Goal: Transaction & Acquisition: Purchase product/service

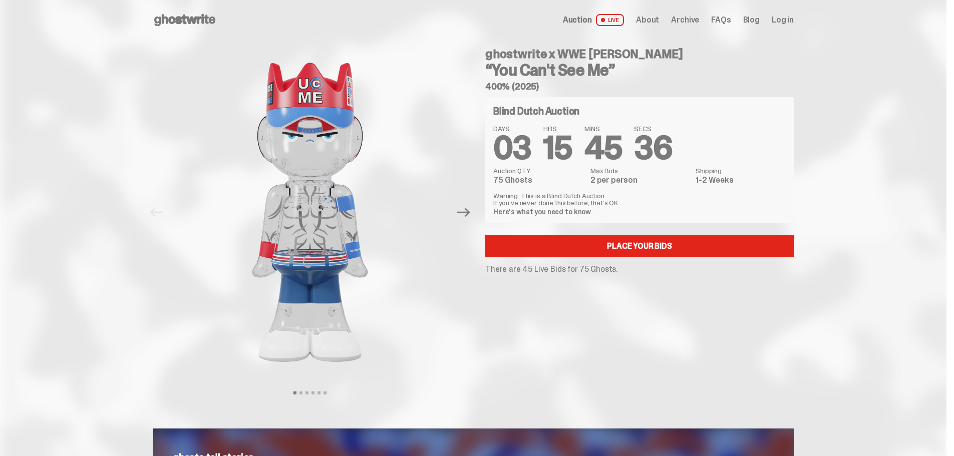
drag, startPoint x: 532, startPoint y: 52, endPoint x: 574, endPoint y: 83, distance: 52.3
click at [574, 83] on div "ghostwrite x WWE John Cena “You Can't See Me” 400% (2025)" at bounding box center [639, 69] width 308 height 43
click at [574, 83] on h5 "400% (2025)" at bounding box center [639, 86] width 308 height 9
drag, startPoint x: 632, startPoint y: 182, endPoint x: 649, endPoint y: 181, distance: 17.6
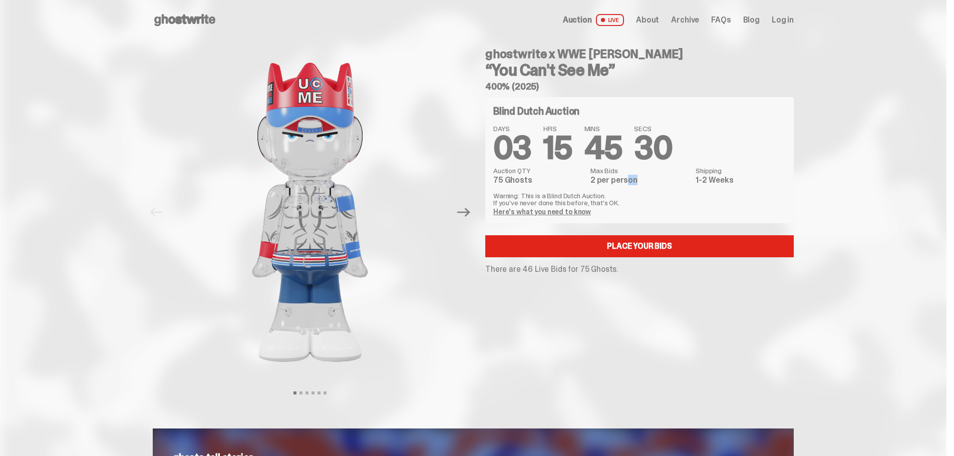
click at [649, 181] on dd "2 per person" at bounding box center [639, 180] width 99 height 8
drag, startPoint x: 623, startPoint y: 181, endPoint x: 573, endPoint y: 179, distance: 50.6
click at [573, 179] on div "DAYS 03 HRS 15 MINS 45 SECS 29 Auction QTY 75 Ghosts Max Bids 2 per person Ship…" at bounding box center [639, 170] width 292 height 90
click at [628, 183] on dd "2 per person" at bounding box center [639, 180] width 99 height 8
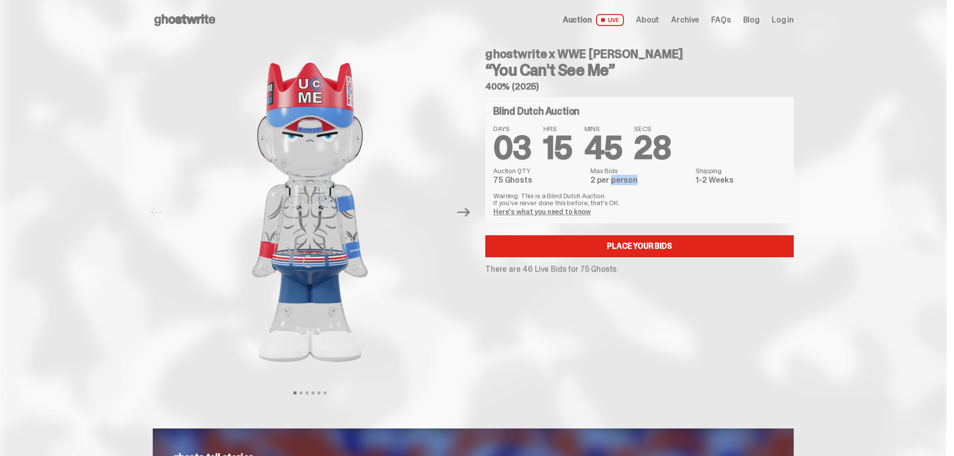
click at [628, 183] on dd "2 per person" at bounding box center [639, 180] width 99 height 8
click at [663, 180] on dd "2 per person" at bounding box center [639, 180] width 99 height 8
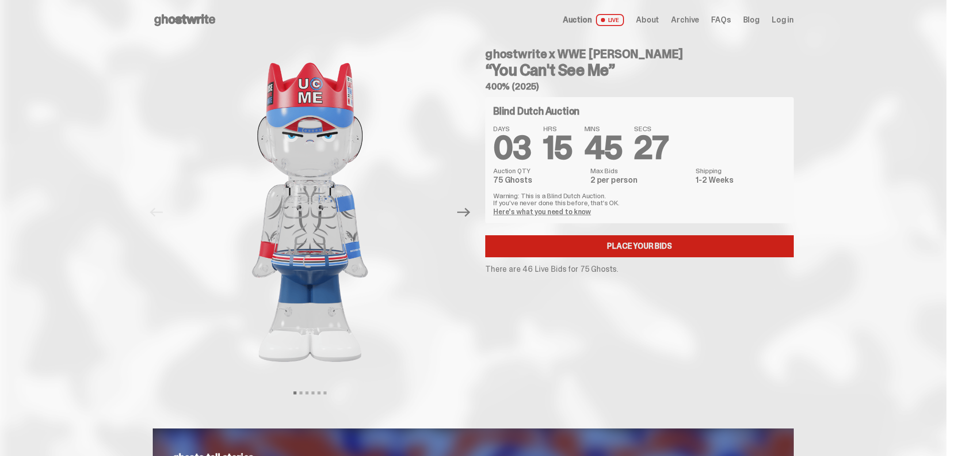
click at [647, 250] on link "Place your Bids" at bounding box center [639, 246] width 308 height 22
drag, startPoint x: 563, startPoint y: 270, endPoint x: 633, endPoint y: 277, distance: 70.0
click at [632, 277] on div "ghostwrite x WWE John Cena “You Can't See Me” 400% (2025) Blind Dutch Auction D…" at bounding box center [633, 212] width 320 height 345
click at [633, 277] on div "ghostwrite x WWE John Cena “You Can't See Me” 400% (2025) Blind Dutch Auction D…" at bounding box center [633, 212] width 320 height 345
click at [667, 243] on link "Place your Bids" at bounding box center [639, 246] width 308 height 22
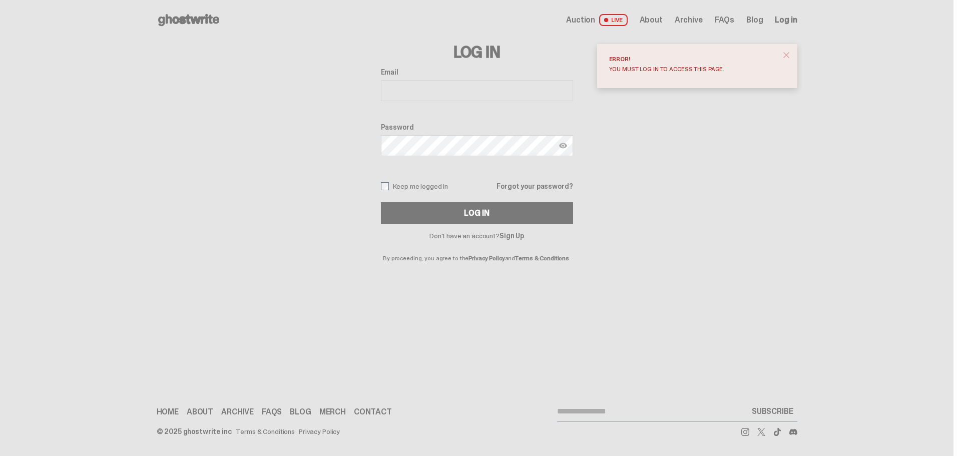
click at [511, 238] on link "Sign Up" at bounding box center [512, 235] width 25 height 9
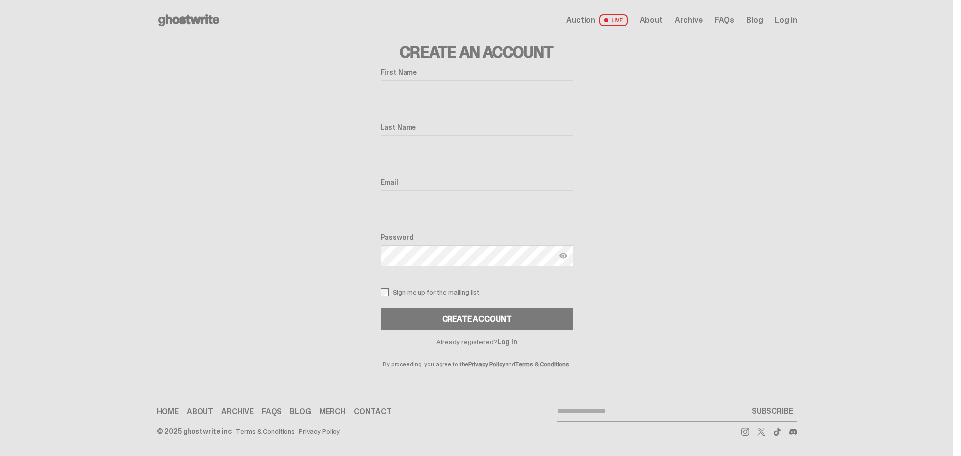
click at [413, 87] on input "First Name" at bounding box center [477, 90] width 192 height 21
type input "********"
click at [446, 142] on input "Last Name" at bounding box center [477, 145] width 192 height 21
type input "*****"
click at [443, 206] on input "Email" at bounding box center [477, 200] width 192 height 21
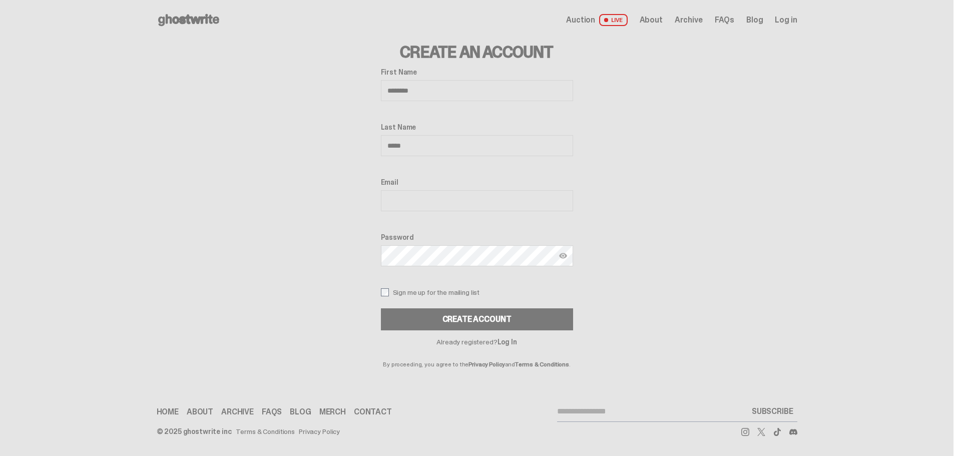
type input "**********"
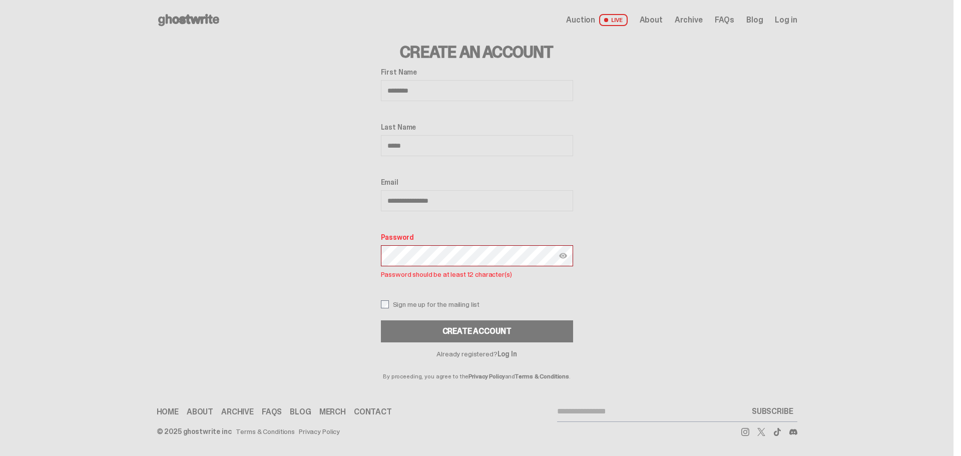
click at [381, 320] on button "Create Account" at bounding box center [477, 331] width 192 height 22
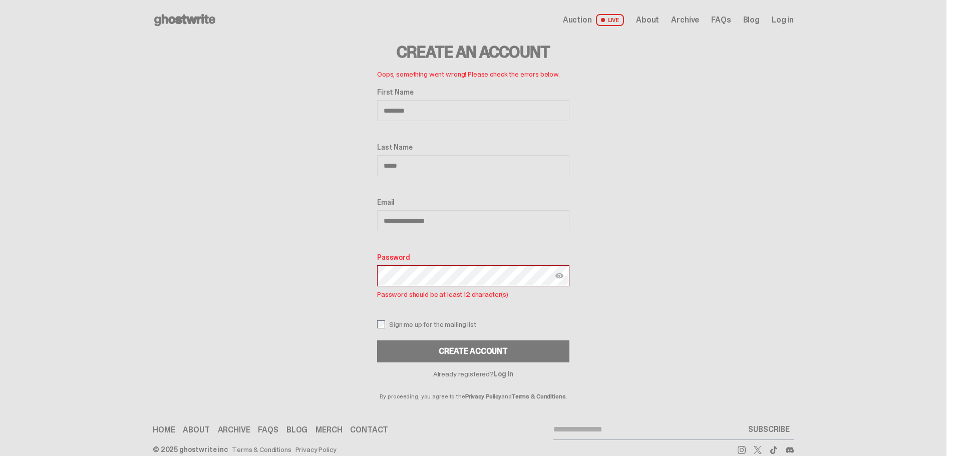
click at [434, 323] on label "Sign me up for the mailing list" at bounding box center [473, 324] width 192 height 8
click at [465, 354] on button "CREATE ACCOUNT" at bounding box center [473, 352] width 192 height 22
click at [299, 287] on div "**********" at bounding box center [473, 220] width 641 height 360
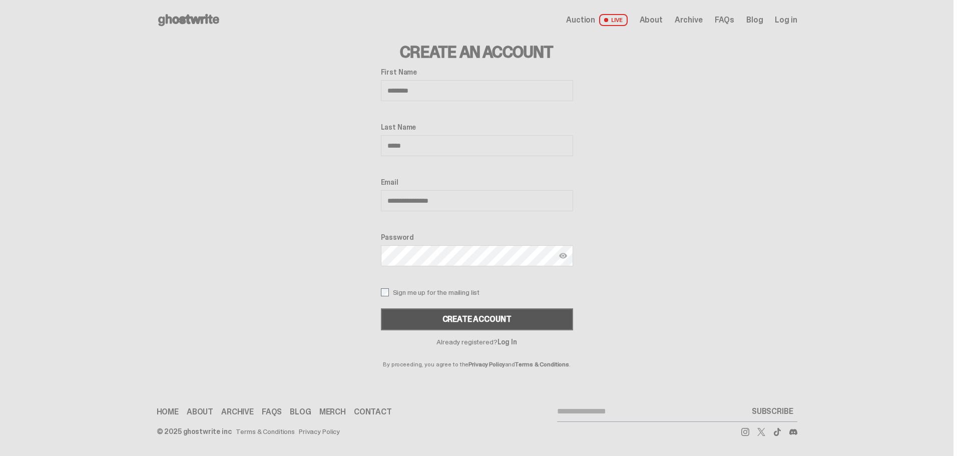
click at [410, 321] on button "CREATE ACCOUNT" at bounding box center [477, 319] width 192 height 22
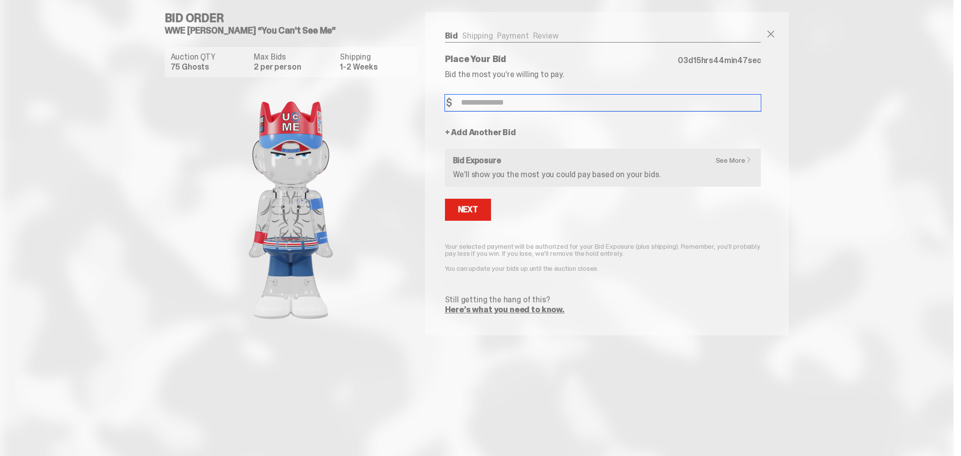
click at [541, 104] on input "Bid Amount" at bounding box center [603, 103] width 316 height 17
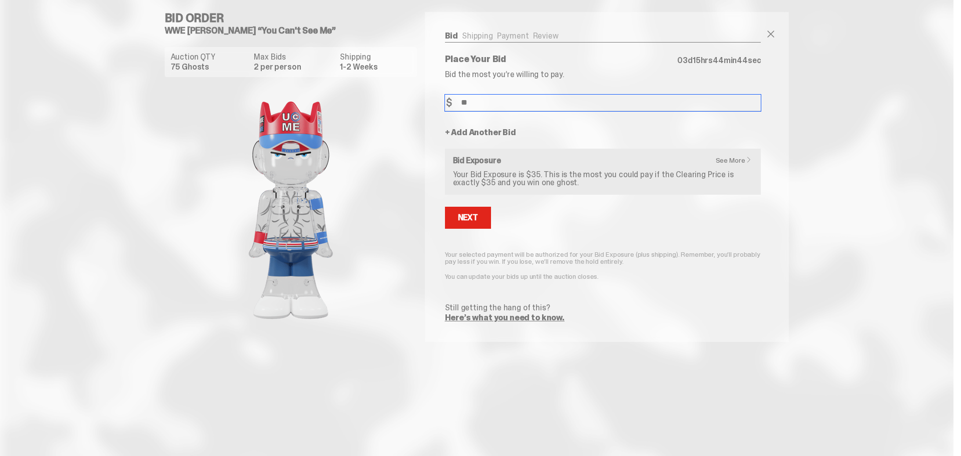
type input "**"
click at [467, 220] on div "Next" at bounding box center [468, 218] width 20 height 8
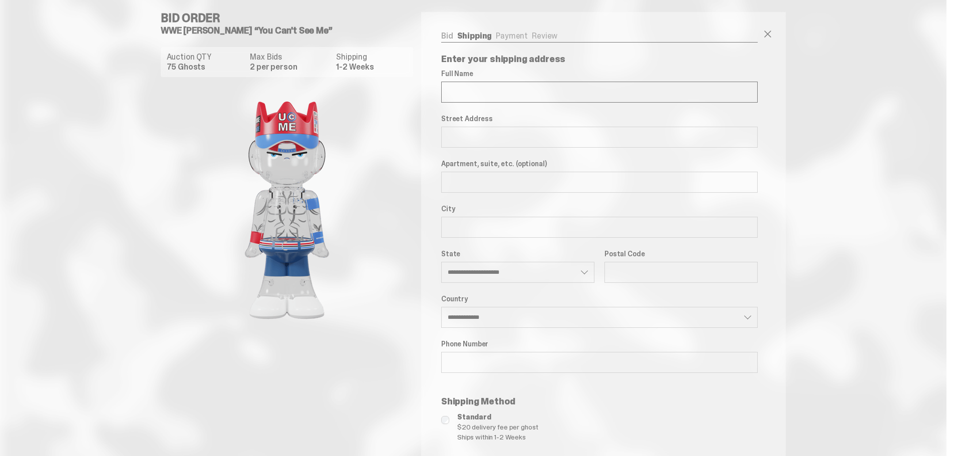
click at [645, 99] on input "Full Name" at bounding box center [599, 92] width 316 height 21
click at [534, 82] on input "Full Name" at bounding box center [599, 92] width 316 height 21
click at [532, 91] on input "Full Name" at bounding box center [599, 92] width 316 height 21
type input "********"
select select
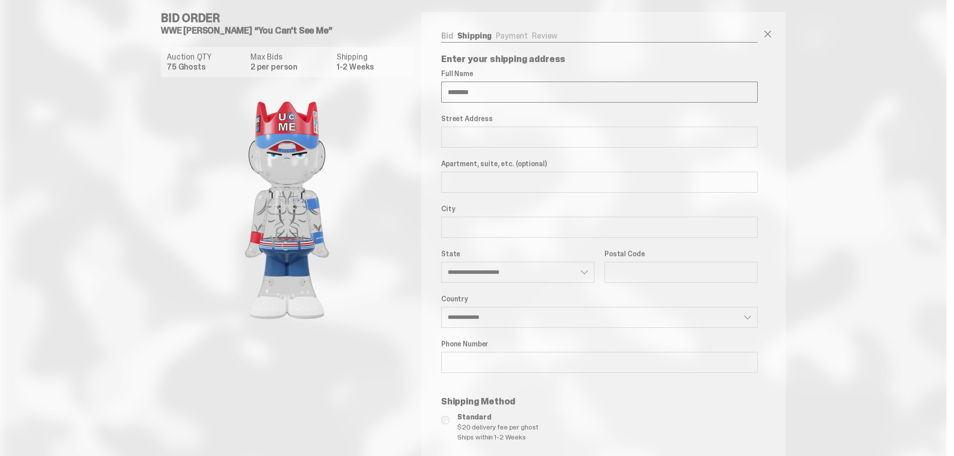
select select "**"
type input "**********"
select select
select select "**"
type input "****"
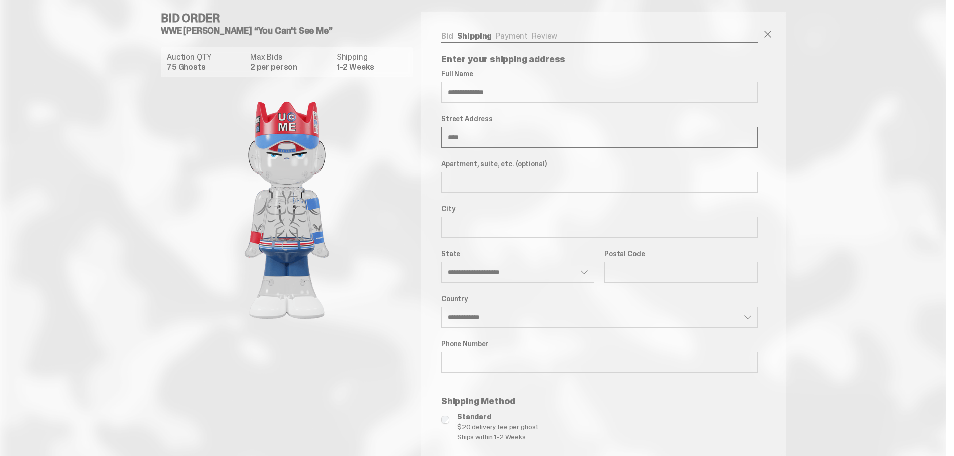
select select
select select "**"
type input "****"
select select
select select "**"
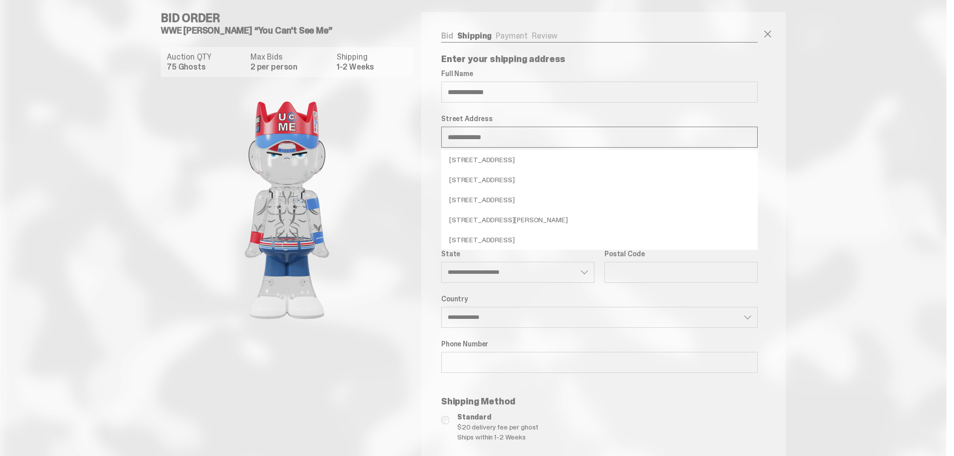
type input "**********"
select select
select select "**"
type input "**********"
select select
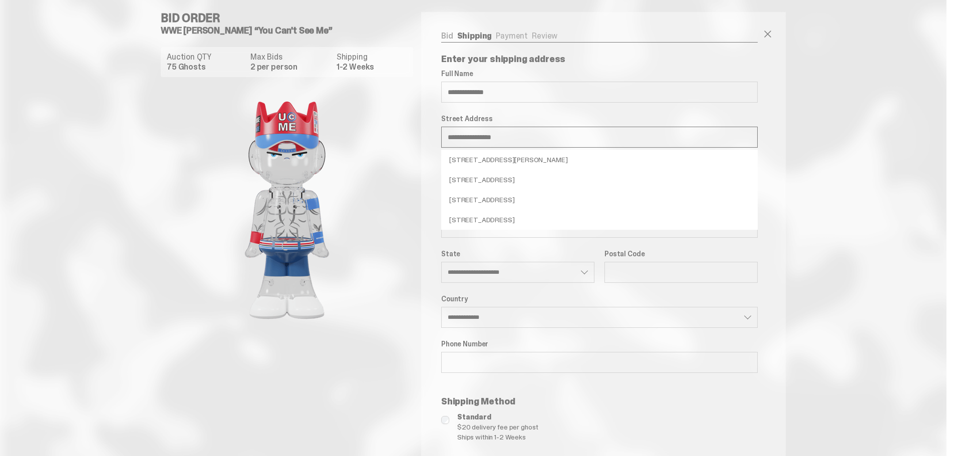
select select "**"
click at [508, 157] on li "[STREET_ADDRESS][PERSON_NAME]" at bounding box center [599, 160] width 316 height 20
type input "**********"
type input "*******"
select select "**"
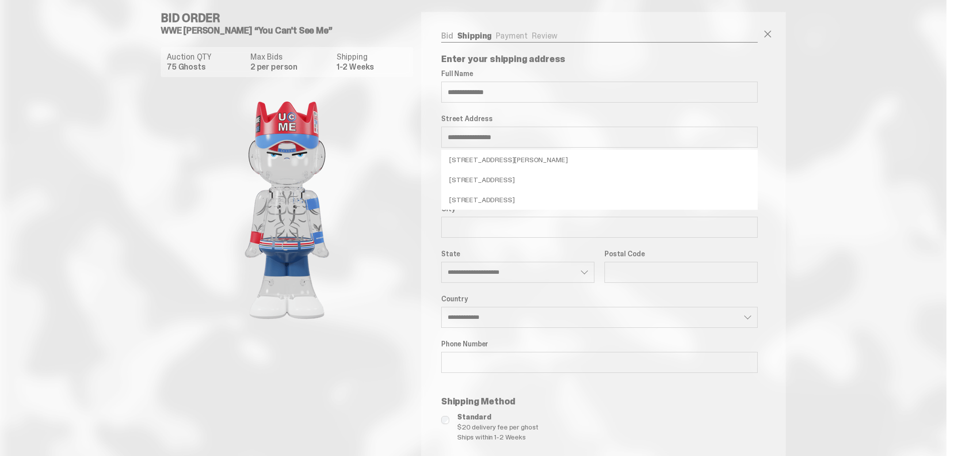
type input "*****"
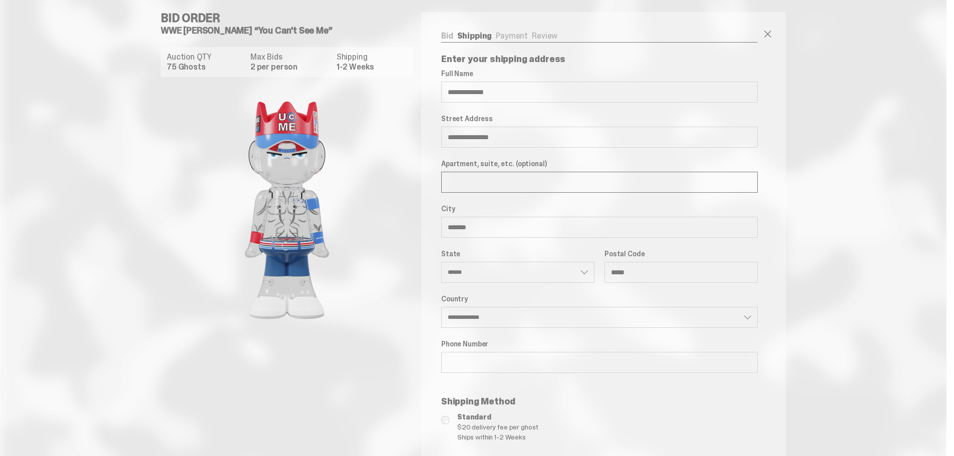
click at [524, 186] on input "Apartment, suite, etc. (optional)" at bounding box center [599, 182] width 316 height 21
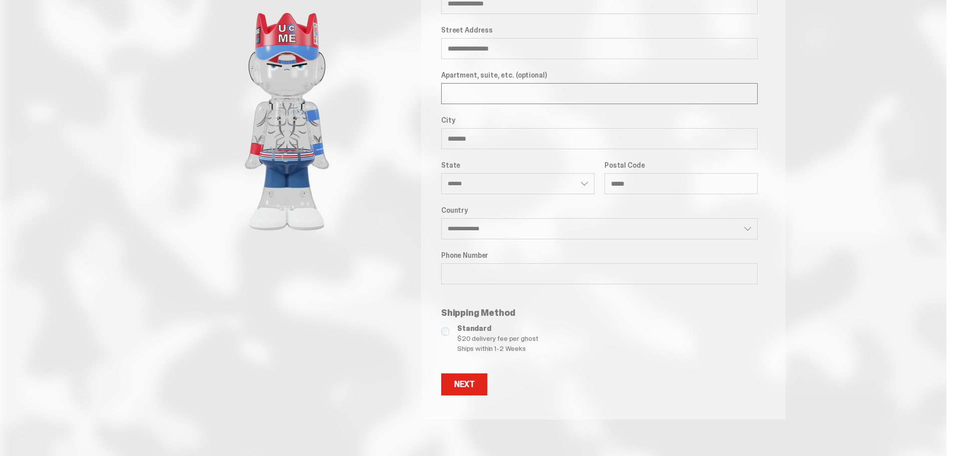
scroll to position [95, 0]
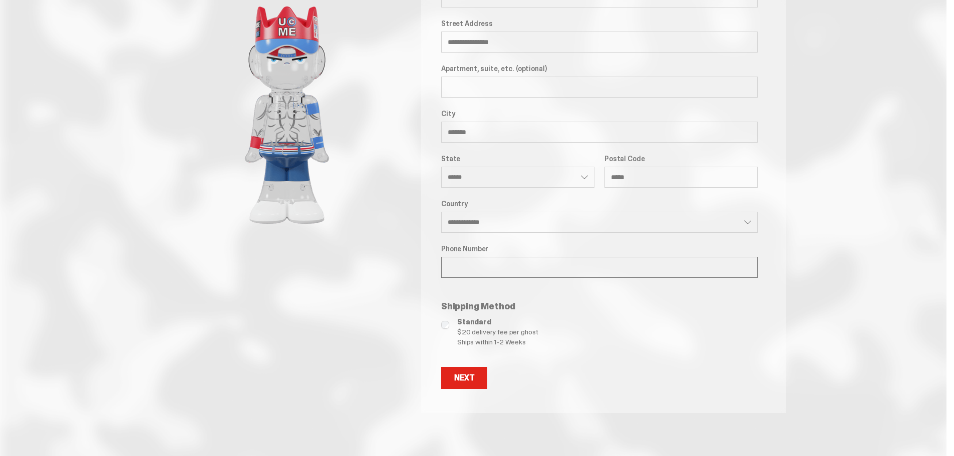
click at [519, 270] on input "Phone Number" at bounding box center [599, 267] width 316 height 21
type input "******"
select select "**"
type input "**********"
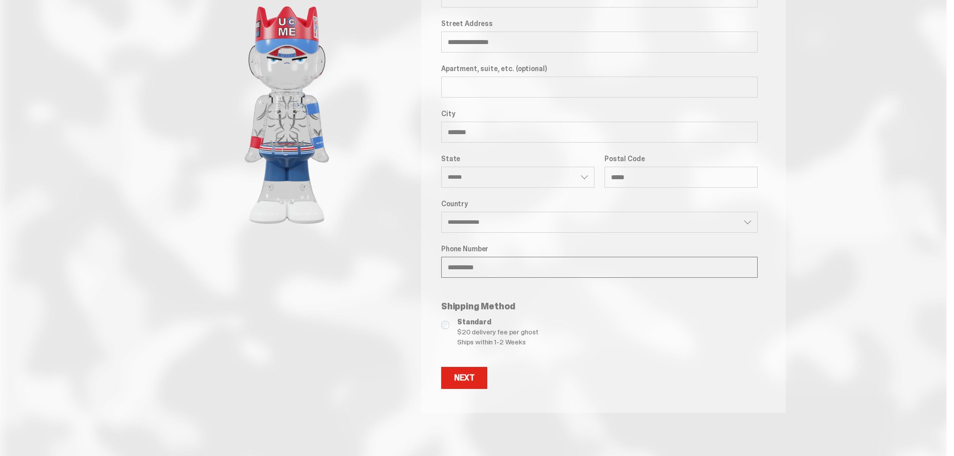
select select "**"
type input "**********"
click at [468, 381] on div "Next" at bounding box center [464, 378] width 20 height 8
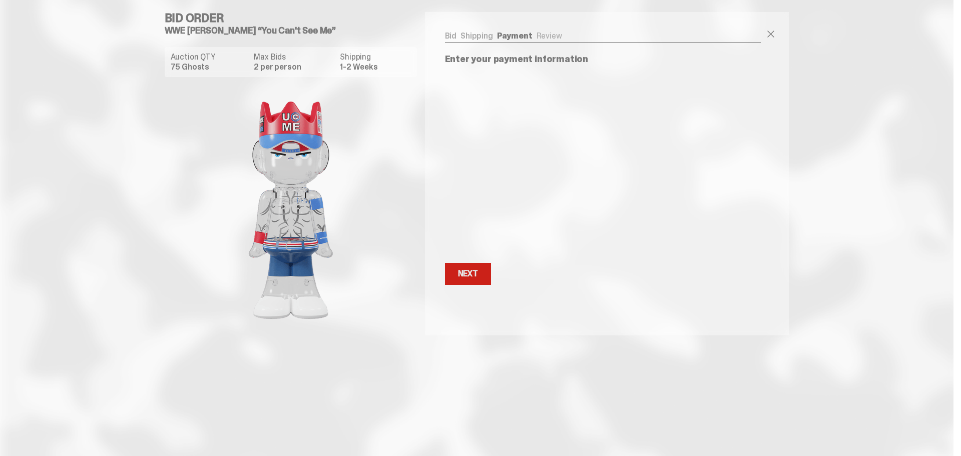
click at [466, 274] on div "Next" at bounding box center [468, 274] width 20 height 8
click at [474, 273] on div "Next" at bounding box center [468, 274] width 20 height 8
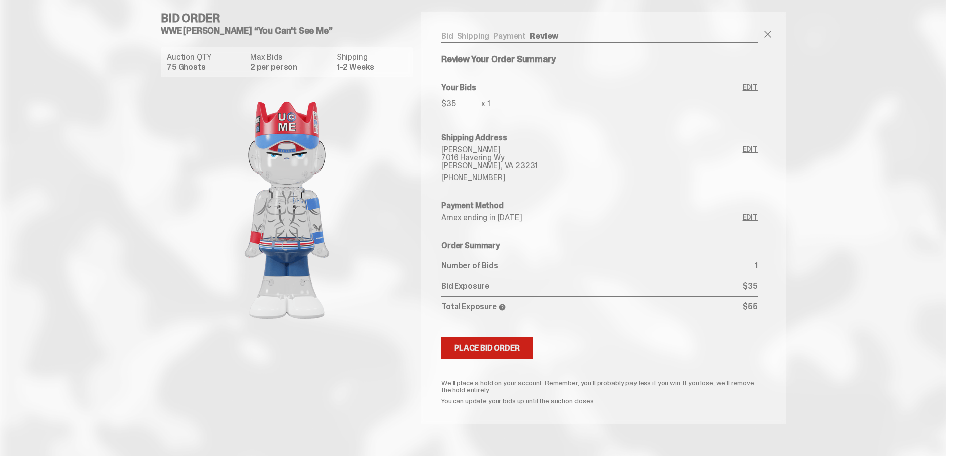
click at [503, 350] on div "Place Bid Order" at bounding box center [487, 349] width 66 height 8
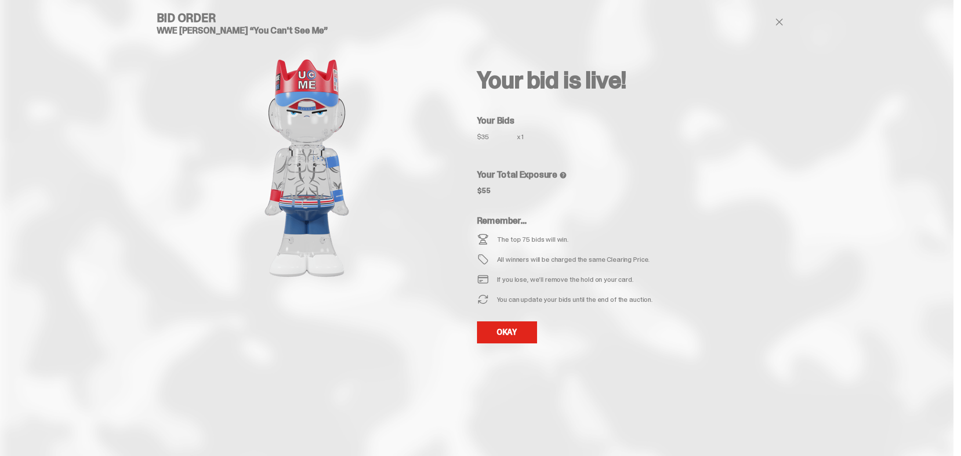
drag, startPoint x: 592, startPoint y: 77, endPoint x: 687, endPoint y: 177, distance: 137.5
click at [687, 177] on div "Your bid is live! Your Bids $35 x 1 Your Total Exposure $55 Remember... The top…" at bounding box center [637, 188] width 320 height 352
click at [720, 204] on div "Your bid is live! Your Bids $35 x 1 Your Total Exposure $55 Remember... The top…" at bounding box center [637, 188] width 320 height 352
drag, startPoint x: 696, startPoint y: 198, endPoint x: 412, endPoint y: 37, distance: 326.5
click at [379, 30] on div "Bid Order WWE [PERSON_NAME] “You Can't See Me” Your bid is live! Your Bids $35 …" at bounding box center [477, 182] width 641 height 364
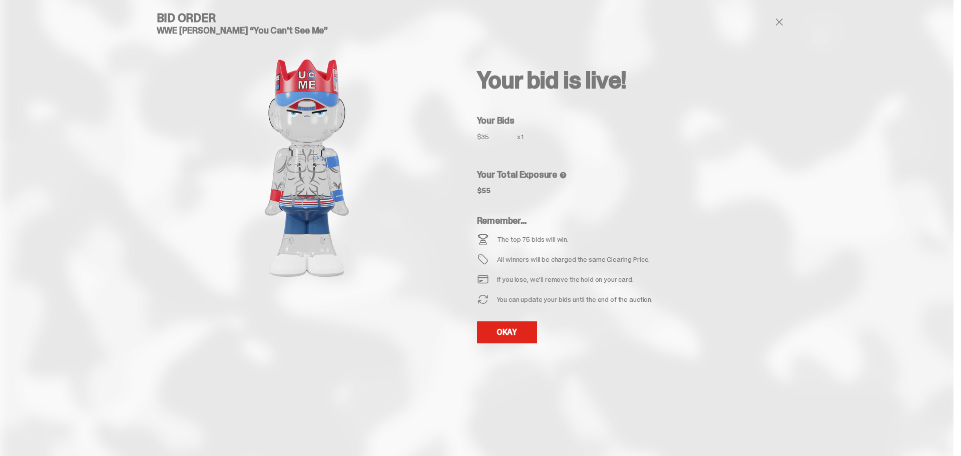
click at [741, 114] on div "Your bid is live! Your Bids $35 x 1 Your Total Exposure $55 Remember... The top…" at bounding box center [637, 188] width 320 height 352
drag, startPoint x: 572, startPoint y: 69, endPoint x: 760, endPoint y: 311, distance: 306.3
click at [755, 312] on div "Your bid is live! Your Bids $35 x 1 Your Total Exposure $55 Remember... The top…" at bounding box center [637, 188] width 320 height 352
click at [768, 306] on div "Your bid is live! Your Bids $35 x 1 Your Total Exposure $55 Remember... The top…" at bounding box center [637, 188] width 320 height 352
click at [753, 300] on div "Remember... The top 75 bids will win. All winners will be charged the same Clea…" at bounding box center [637, 260] width 320 height 89
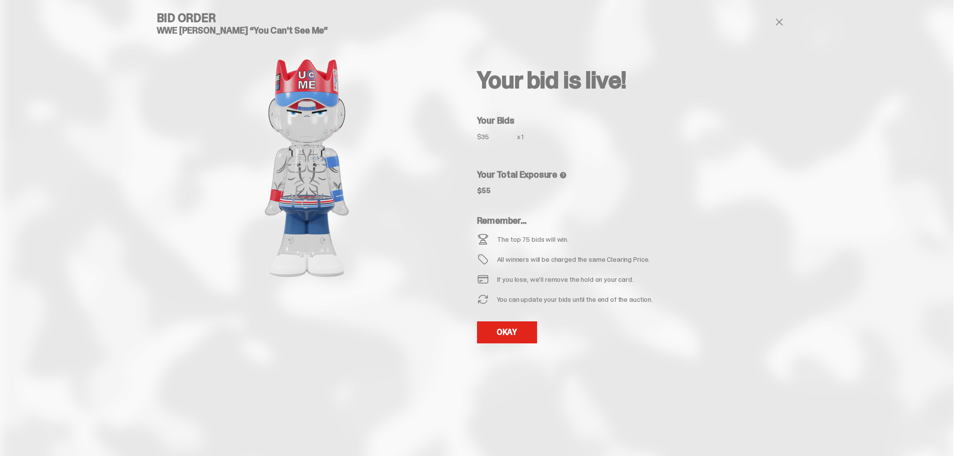
drag, startPoint x: 601, startPoint y: 111, endPoint x: 732, endPoint y: 275, distance: 209.6
click at [731, 275] on div "Your bid is live! Your Bids $35 x 1 Your Total Exposure $55 Remember... The top…" at bounding box center [637, 188] width 320 height 352
click at [732, 275] on div "If you lose, we’ll remove the hold on your card." at bounding box center [605, 279] width 256 height 12
drag, startPoint x: 747, startPoint y: 295, endPoint x: 474, endPoint y: 72, distance: 352.6
click at [474, 72] on div "Bid Order WWE [PERSON_NAME] “You Can't See Me” Your bid is live! Your Bids $35 …" at bounding box center [477, 182] width 641 height 364
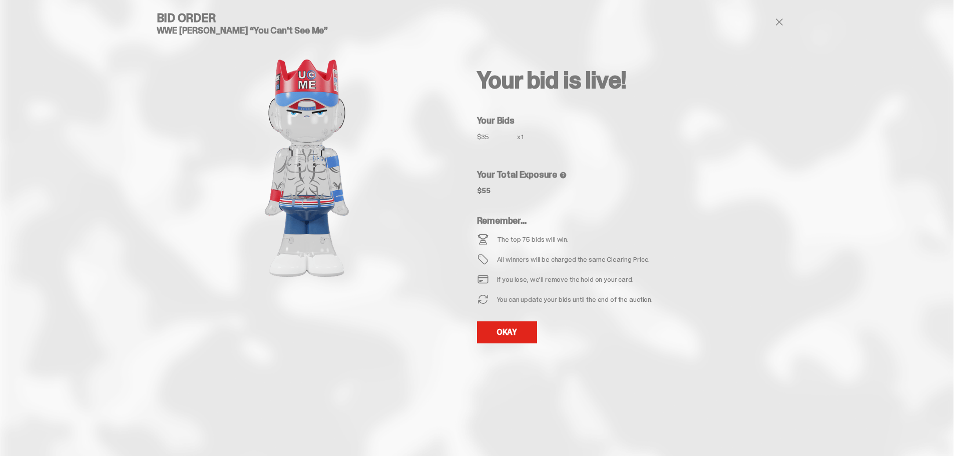
drag, startPoint x: 663, startPoint y: 177, endPoint x: 466, endPoint y: 79, distance: 219.9
click at [662, 177] on h5 "Your Total Exposure" at bounding box center [637, 174] width 320 height 9
drag, startPoint x: 427, startPoint y: 58, endPoint x: 476, endPoint y: 81, distance: 54.2
click at [428, 59] on div at bounding box center [307, 168] width 300 height 250
click at [479, 78] on h2 "Your bid is live!" at bounding box center [637, 80] width 320 height 24
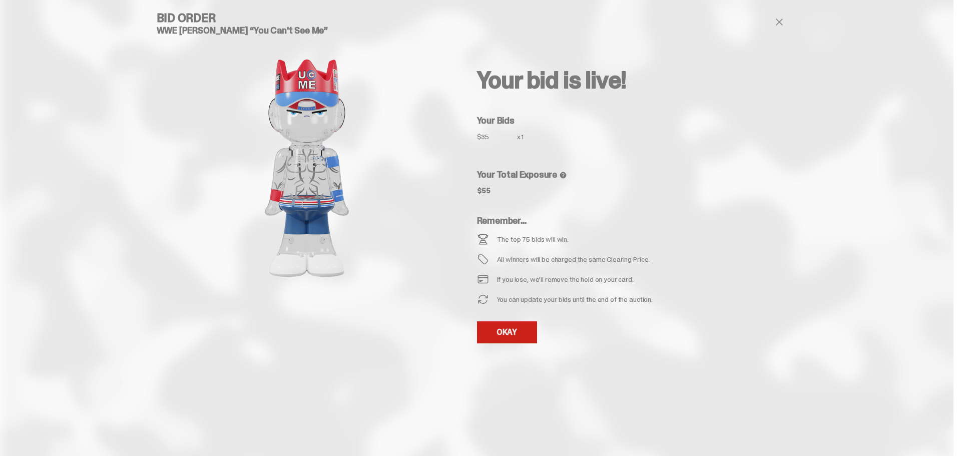
drag, startPoint x: 512, startPoint y: 335, endPoint x: 519, endPoint y: 334, distance: 6.6
click at [512, 335] on link "OKAY" at bounding box center [507, 332] width 60 height 22
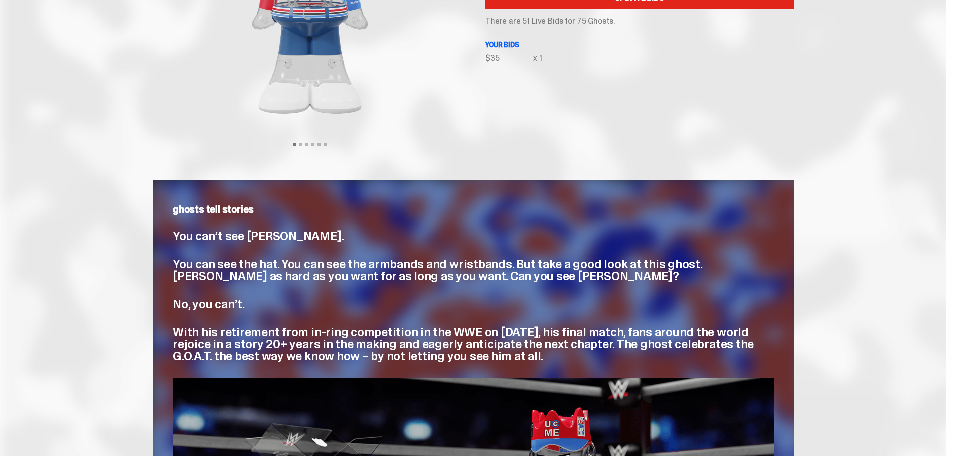
scroll to position [250, 0]
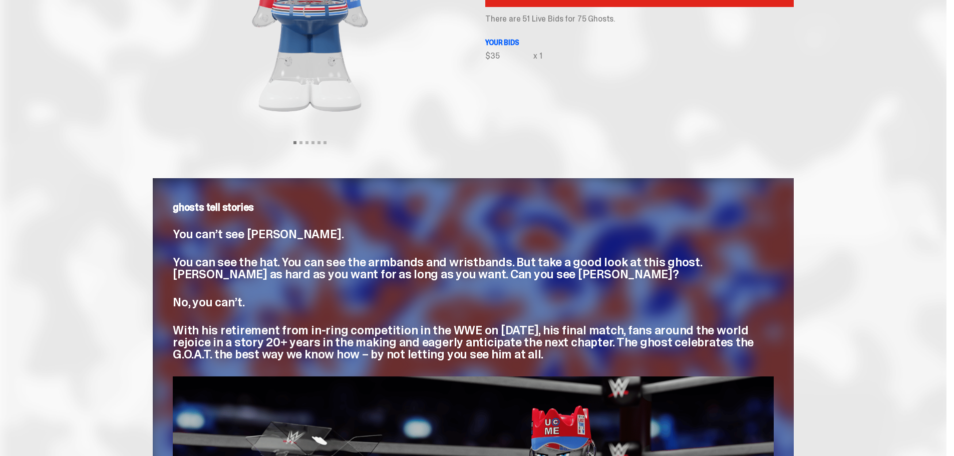
drag, startPoint x: 223, startPoint y: 202, endPoint x: 517, endPoint y: 343, distance: 325.7
click at [517, 341] on div "ghosts tell stories You can’t see [PERSON_NAME]. You can see the hat. You can s…" at bounding box center [473, 281] width 601 height 158
click at [517, 343] on span "With his retirement from in-ring competition in the WWE on [DATE], his final ma…" at bounding box center [463, 342] width 581 height 40
drag, startPoint x: 488, startPoint y: 312, endPoint x: 419, endPoint y: 240, distance: 100.6
click at [311, 230] on div "ghosts tell stories You can’t see [PERSON_NAME]. You can see the hat. You can s…" at bounding box center [473, 281] width 601 height 158
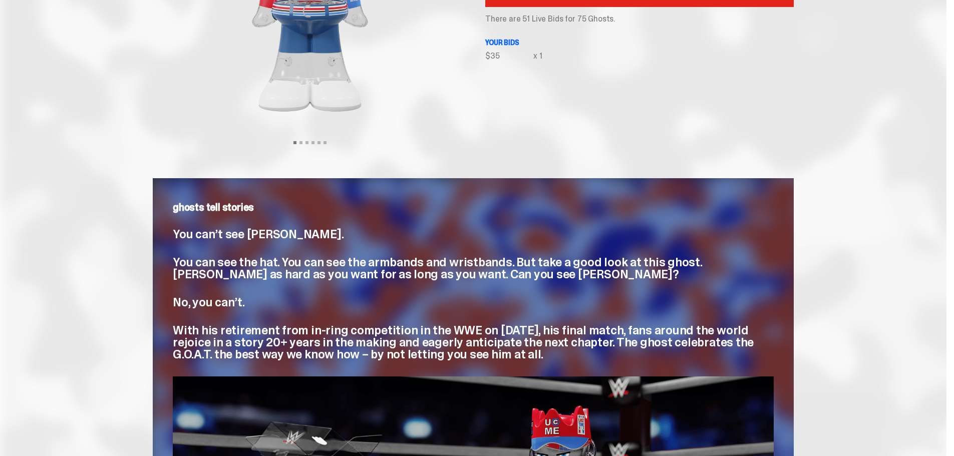
click at [512, 248] on div "ghosts tell stories You can’t see [PERSON_NAME]. You can see the hat. You can s…" at bounding box center [473, 281] width 601 height 158
click at [395, 192] on div "ghosts tell stories You can’t see [PERSON_NAME]. You can see the hat. You can s…" at bounding box center [473, 458] width 641 height 560
drag, startPoint x: 358, startPoint y: 210, endPoint x: 605, endPoint y: 344, distance: 281.0
click at [605, 344] on div "ghosts tell stories You can’t see [PERSON_NAME]. You can see the hat. You can s…" at bounding box center [473, 458] width 641 height 560
click at [606, 344] on span "With his retirement from in-ring competition in the WWE on [DATE], his final ma…" at bounding box center [463, 342] width 581 height 40
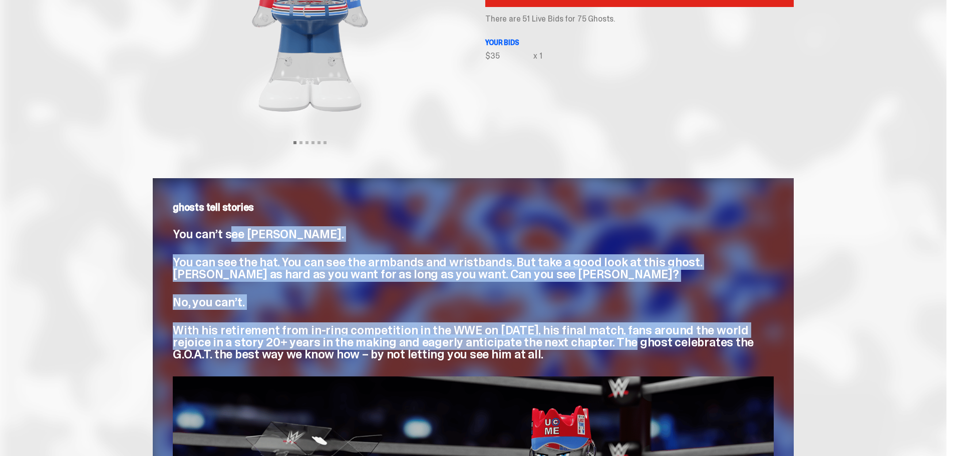
drag, startPoint x: 616, startPoint y: 344, endPoint x: 231, endPoint y: 219, distance: 404.6
click at [231, 219] on div "ghosts tell stories You can’t see [PERSON_NAME]. You can see the hat. You can s…" at bounding box center [473, 281] width 601 height 158
click at [482, 249] on div "ghosts tell stories You can’t see [PERSON_NAME]. You can see the hat. You can s…" at bounding box center [473, 281] width 601 height 158
drag, startPoint x: 419, startPoint y: 221, endPoint x: 622, endPoint y: 357, distance: 244.0
click at [622, 357] on div "ghosts tell stories You can’t see [PERSON_NAME]. You can see the hat. You can s…" at bounding box center [473, 281] width 601 height 158
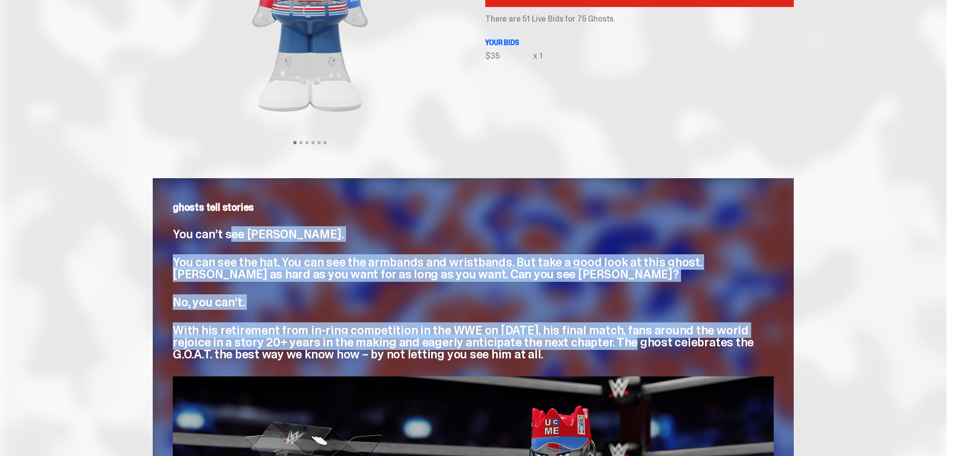
click at [622, 357] on p "With his retirement from in-ring competition in the WWE on [DATE], his final ma…" at bounding box center [473, 342] width 601 height 36
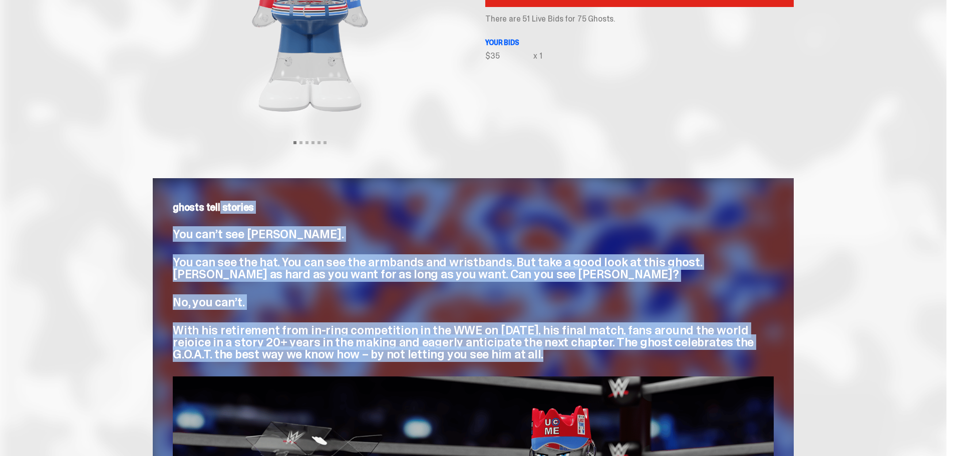
drag, startPoint x: 622, startPoint y: 357, endPoint x: 188, endPoint y: 203, distance: 460.1
click at [188, 203] on div "ghosts tell stories You can’t see [PERSON_NAME]. You can see the hat. You can s…" at bounding box center [473, 281] width 601 height 158
click at [465, 250] on div "ghosts tell stories You can’t see [PERSON_NAME]. You can see the hat. You can s…" at bounding box center [473, 281] width 601 height 158
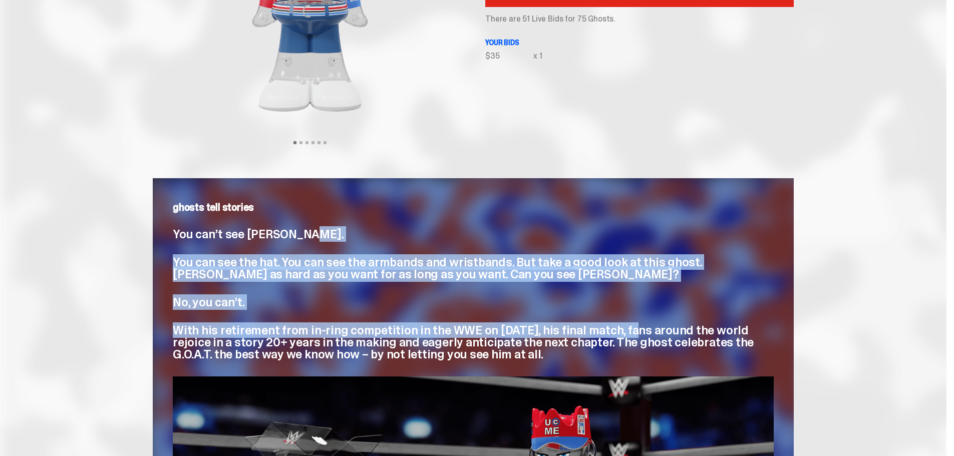
drag, startPoint x: 386, startPoint y: 225, endPoint x: 632, endPoint y: 344, distance: 273.5
click at [629, 339] on div "ghosts tell stories You can’t see [PERSON_NAME]. You can see the hat. You can s…" at bounding box center [473, 281] width 601 height 158
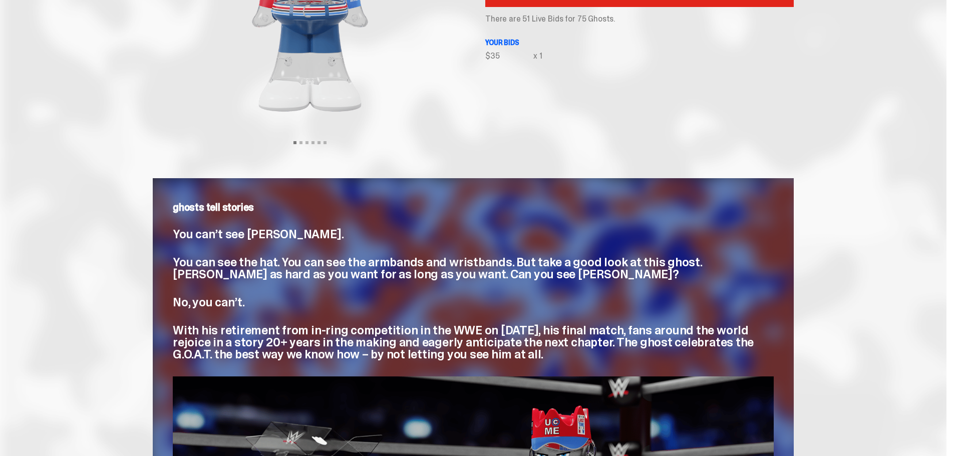
click at [633, 345] on span "With his retirement from in-ring competition in the WWE on [DATE], his final ma…" at bounding box center [463, 342] width 581 height 40
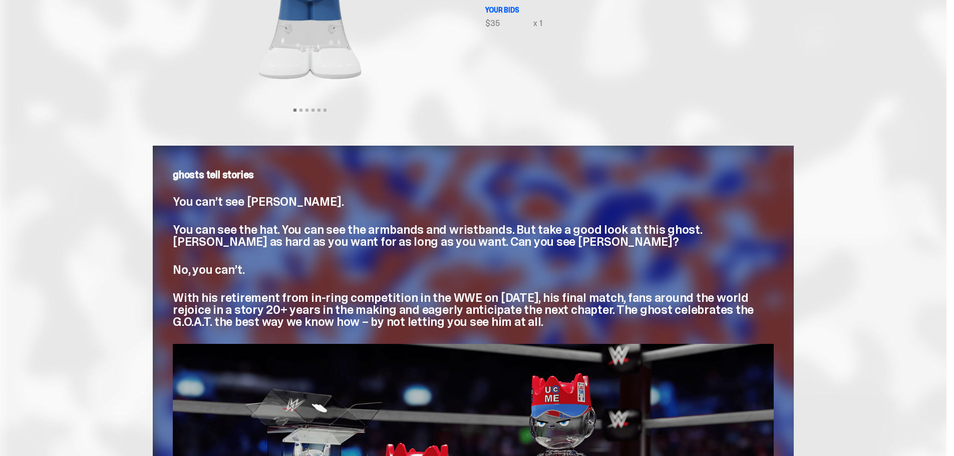
scroll to position [300, 0]
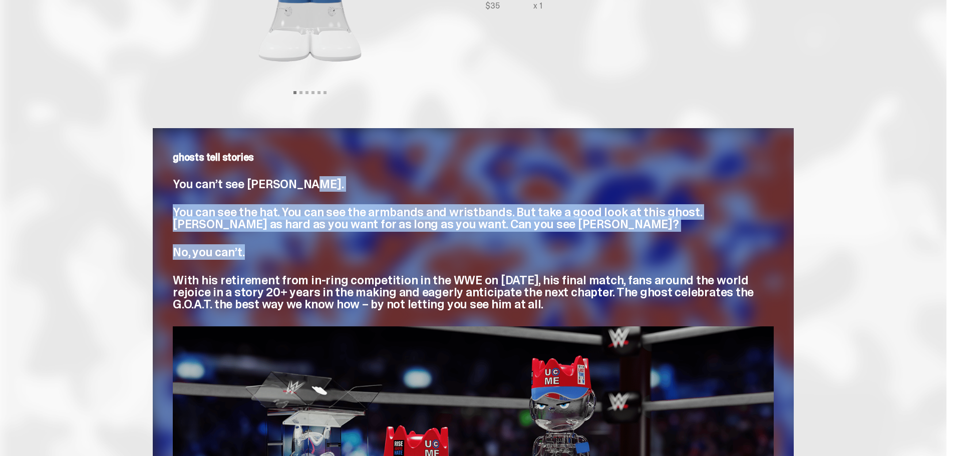
drag, startPoint x: 462, startPoint y: 213, endPoint x: 295, endPoint y: 183, distance: 168.9
click at [309, 185] on div "ghosts tell stories You can’t see [PERSON_NAME]. You can see the hat. You can s…" at bounding box center [473, 231] width 601 height 158
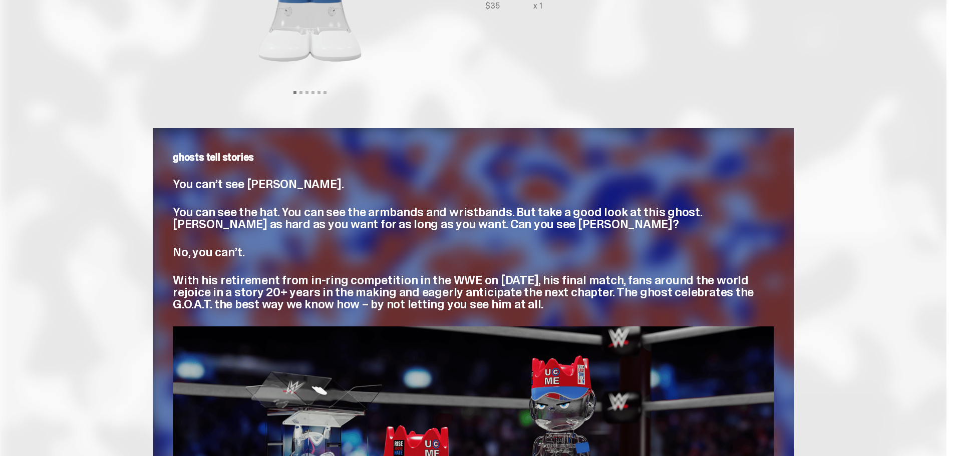
click at [293, 183] on span "You can’t see [PERSON_NAME]." at bounding box center [258, 184] width 171 height 16
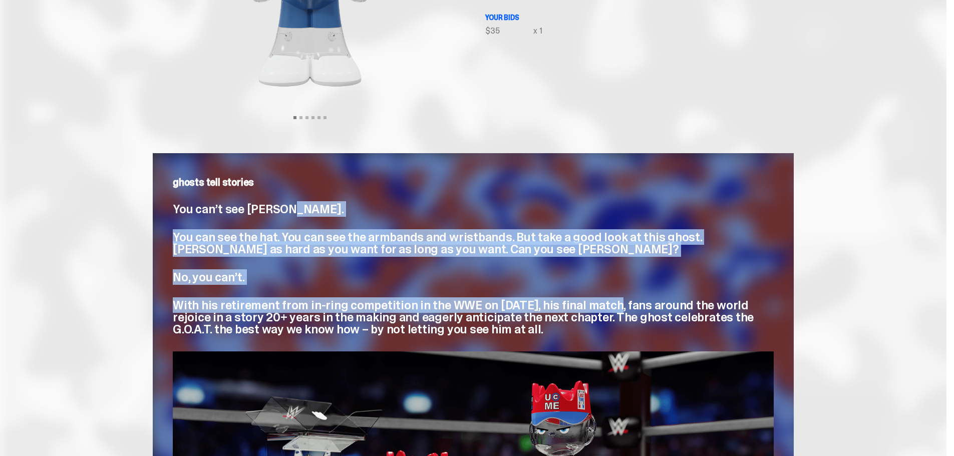
drag, startPoint x: 289, startPoint y: 164, endPoint x: 614, endPoint y: 299, distance: 351.7
click at [612, 298] on div "ghosts tell stories You can’t see [PERSON_NAME]. You can see the hat. You can s…" at bounding box center [473, 256] width 601 height 158
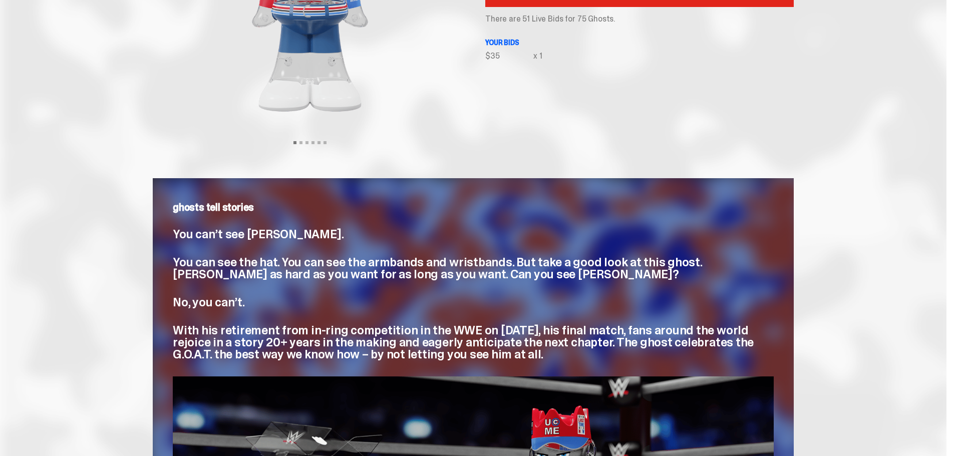
click at [614, 299] on p "No, you can’t." at bounding box center [473, 302] width 601 height 12
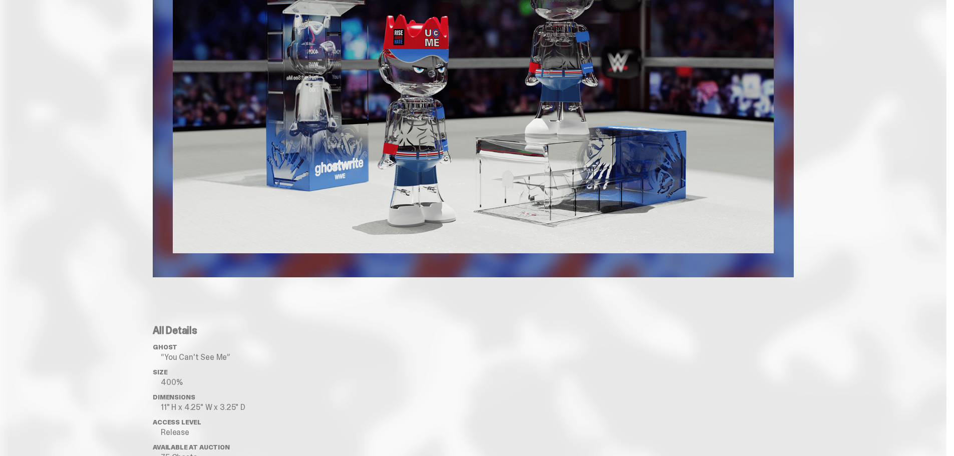
scroll to position [1002, 0]
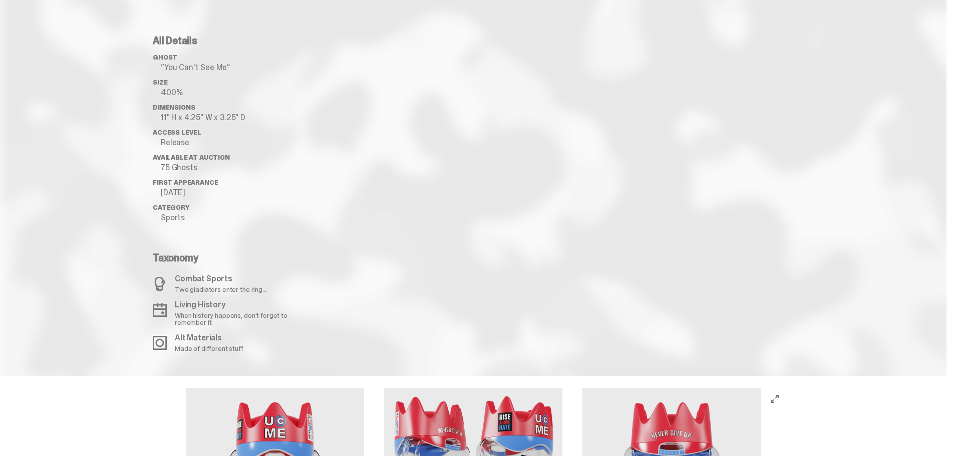
drag, startPoint x: 198, startPoint y: 66, endPoint x: 366, endPoint y: 222, distance: 229.6
click at [366, 222] on div "All Details ghost “You Can't See Me” Size 400% Dimensions 11" H x 4.25" W x 3.2…" at bounding box center [473, 194] width 946 height 365
click at [366, 222] on div at bounding box center [553, 194] width 481 height 316
click at [271, 202] on ul "ghost “You Can't See Me” Size 400% Dimensions 11" H x 4.25" W x 3.25" D Access …" at bounding box center [233, 141] width 160 height 175
click at [248, 106] on li "Dimensions 11" H x 4.25" W x 3.25" D" at bounding box center [233, 113] width 160 height 18
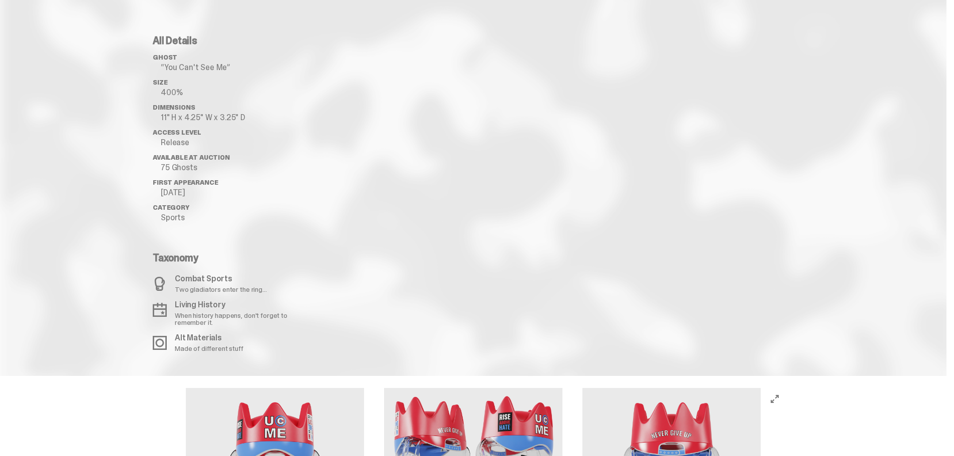
click at [248, 106] on li "Dimensions 11" H x 4.25" W x 3.25" D" at bounding box center [233, 113] width 160 height 18
click at [458, 192] on div "lottie-animation-container" at bounding box center [553, 194] width 210 height 316
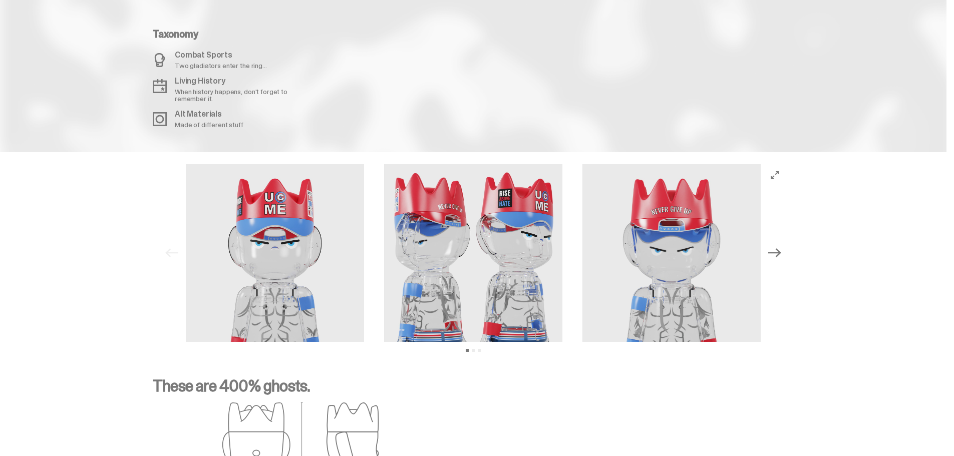
scroll to position [1352, 0]
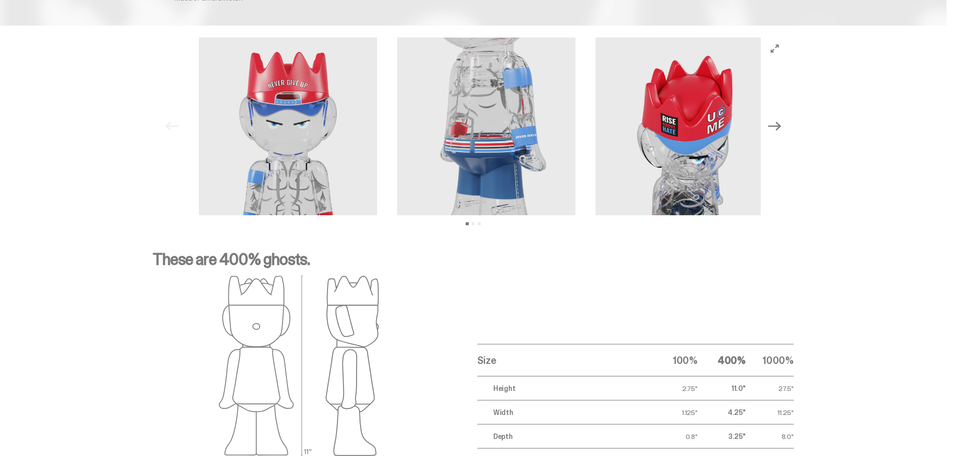
click at [253, 150] on img at bounding box center [288, 127] width 178 height 178
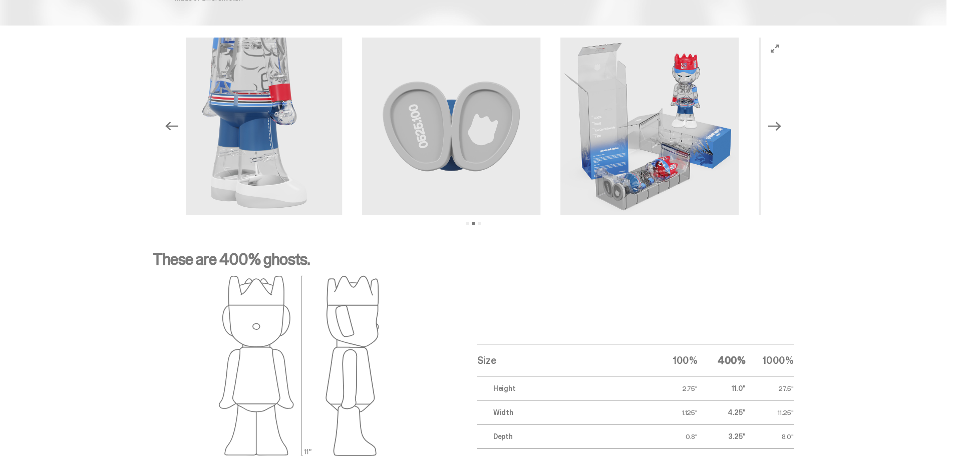
click at [241, 152] on img at bounding box center [253, 127] width 178 height 178
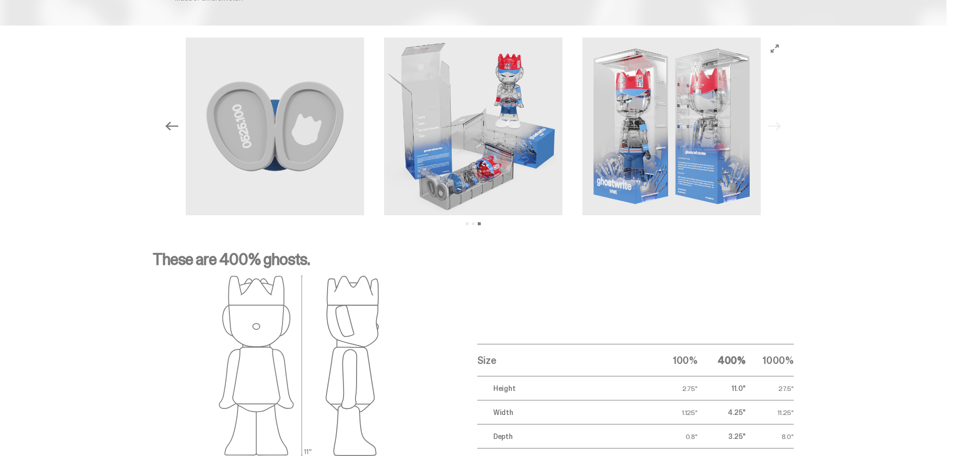
click at [407, 132] on img at bounding box center [473, 127] width 178 height 178
click at [445, 121] on img at bounding box center [473, 127] width 178 height 178
click at [445, 120] on img at bounding box center [473, 127] width 178 height 178
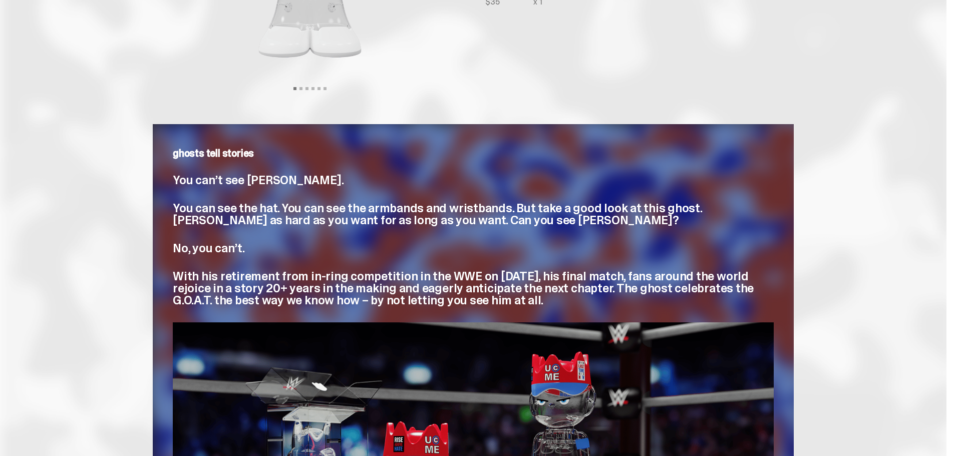
scroll to position [0, 0]
